Goal: Information Seeking & Learning: Learn about a topic

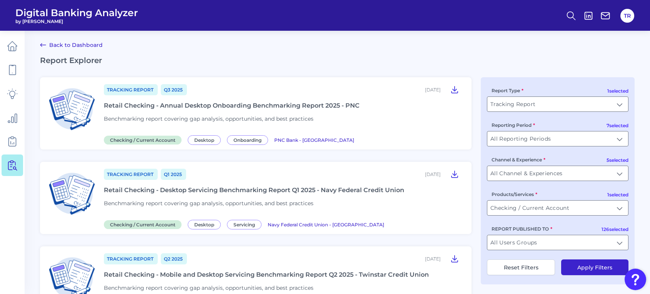
click at [246, 187] on div "Retail Checking - Desktop Servicing Benchmarking Report Q1 2025 - Navy Federal …" at bounding box center [254, 190] width 300 height 7
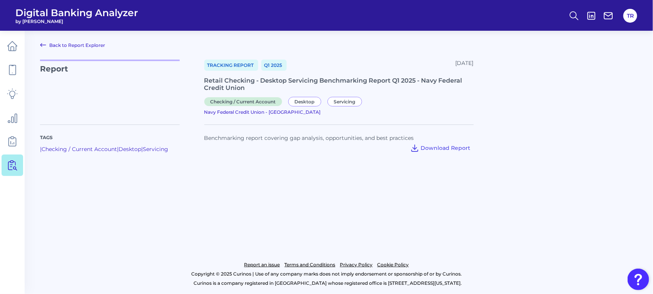
drag, startPoint x: 237, startPoint y: 210, endPoint x: 201, endPoint y: 184, distance: 44.0
click at [237, 210] on main "Back to Report Explorer Report Tracking Report Q1 [DATE], 2025 Retail Checking …" at bounding box center [326, 147] width 653 height 294
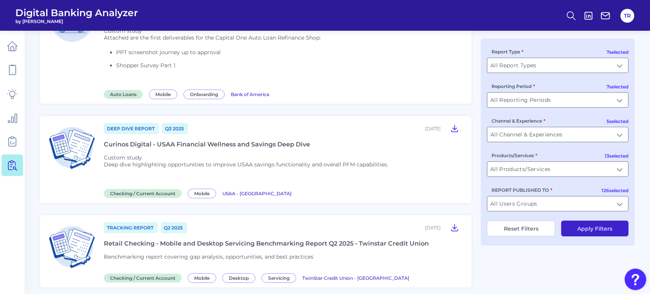
scroll to position [963, 0]
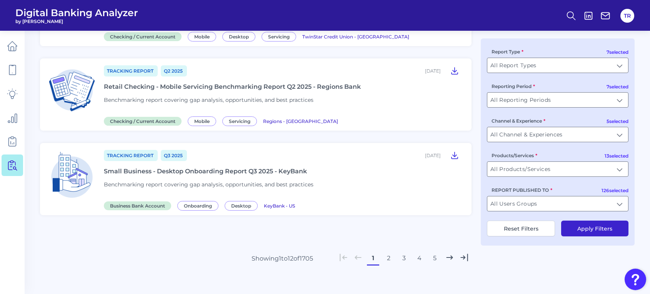
click at [387, 257] on button "2" at bounding box center [388, 258] width 12 height 12
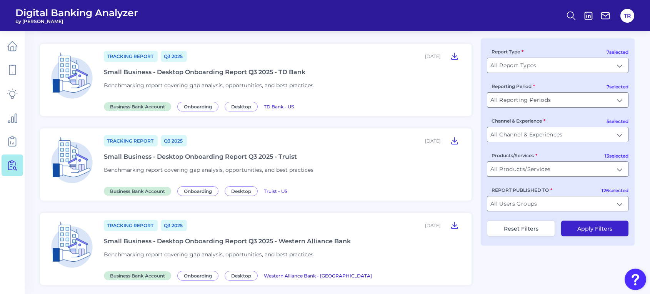
scroll to position [866, 0]
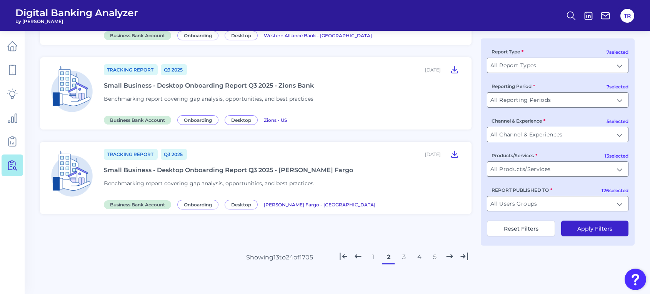
click at [400, 251] on button "3" at bounding box center [404, 257] width 12 height 12
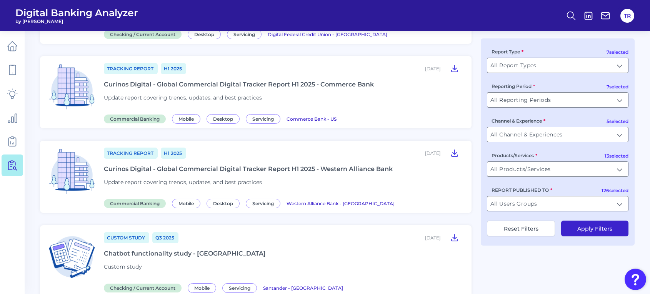
scroll to position [58, 0]
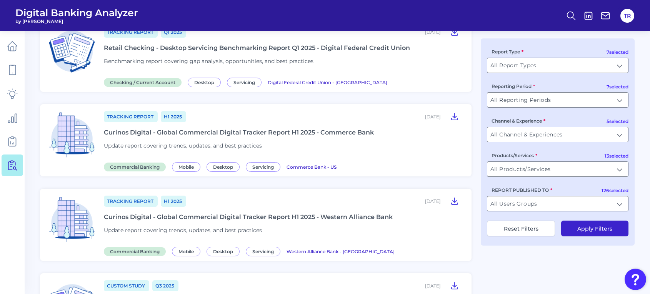
click at [285, 49] on div "Retail Checking - Desktop Servicing Benchmarking Report Q1 2025 - Digital Feder…" at bounding box center [257, 47] width 306 height 7
